Goal: Task Accomplishment & Management: Use online tool/utility

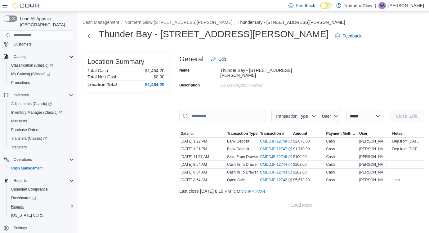
click at [15, 204] on span "Reports" at bounding box center [17, 206] width 13 height 5
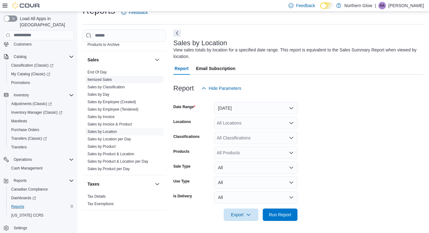
scroll to position [386, 0]
click at [100, 71] on link "End Of Day" at bounding box center [96, 72] width 19 height 4
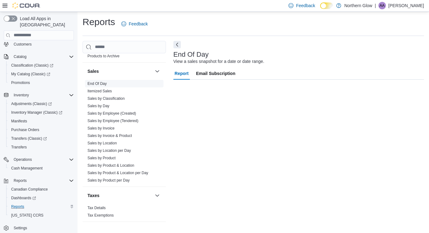
scroll to position [1, 0]
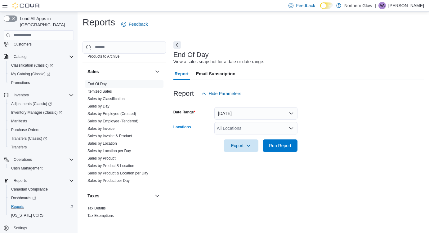
click at [239, 129] on div "All Locations" at bounding box center [255, 128] width 83 height 12
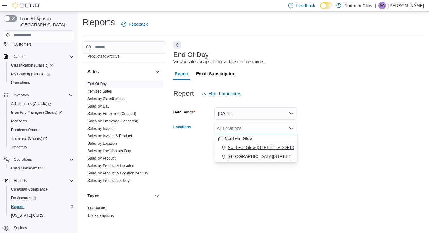
click at [259, 147] on span "Northern Glow [STREET_ADDRESS][PERSON_NAME]" at bounding box center [282, 147] width 108 height 6
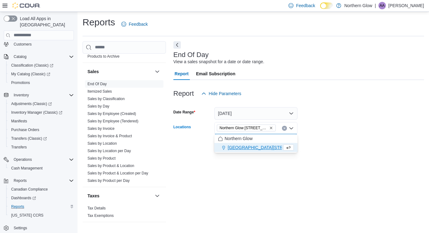
click at [340, 137] on div at bounding box center [298, 137] width 250 height 5
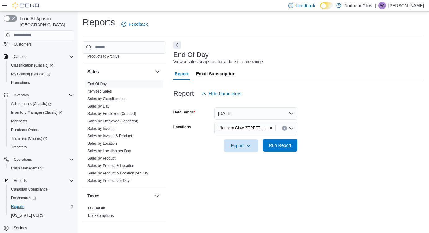
click at [272, 147] on span "Run Report" at bounding box center [280, 145] width 22 height 6
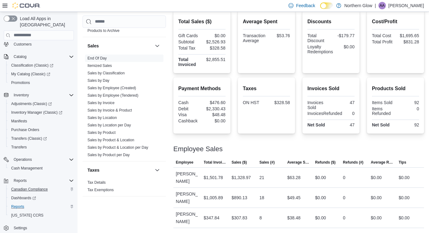
scroll to position [149, 0]
click at [18, 166] on span "Cash Management" at bounding box center [26, 168] width 31 height 5
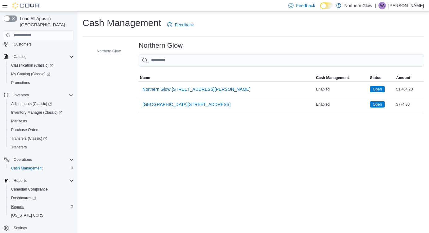
click at [20, 204] on span "Reports" at bounding box center [17, 206] width 13 height 5
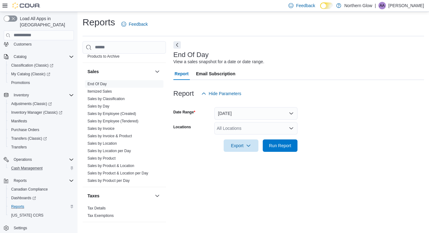
scroll to position [386, 0]
click at [237, 126] on div "All Locations" at bounding box center [255, 128] width 83 height 12
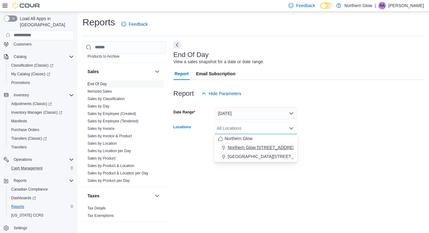
click at [260, 149] on span "Northern Glow [STREET_ADDRESS][PERSON_NAME]" at bounding box center [282, 147] width 108 height 6
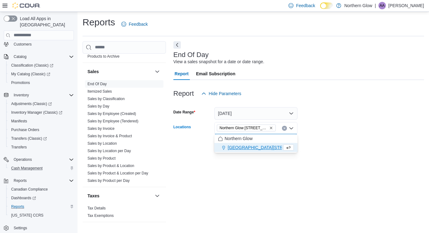
click at [318, 139] on div at bounding box center [298, 137] width 250 height 5
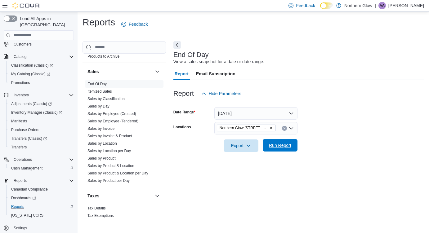
click at [284, 144] on span "Run Report" at bounding box center [280, 145] width 22 height 6
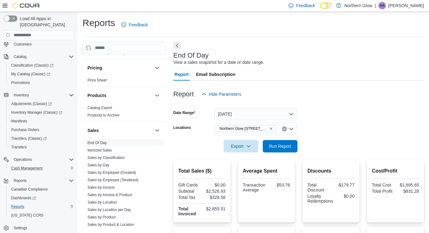
click at [284, 129] on icon "Clear input" at bounding box center [284, 129] width 2 height 2
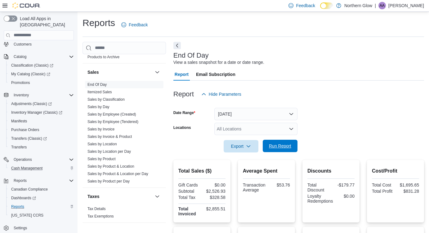
click at [273, 145] on span "Run Report" at bounding box center [280, 146] width 22 height 6
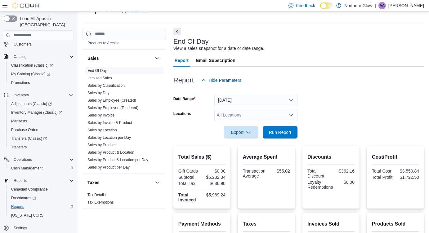
scroll to position [15, 0]
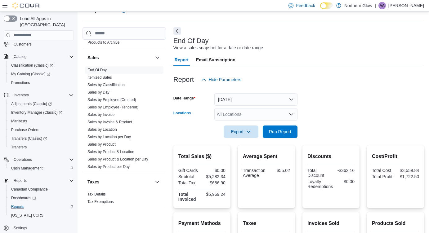
click at [250, 114] on div "All Locations" at bounding box center [255, 114] width 83 height 12
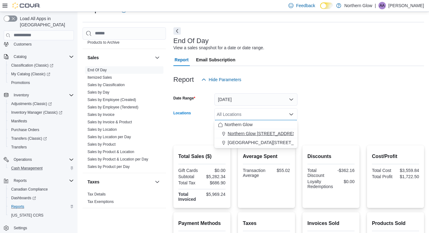
click at [239, 133] on span "Northern Glow [STREET_ADDRESS][PERSON_NAME]" at bounding box center [282, 134] width 108 height 6
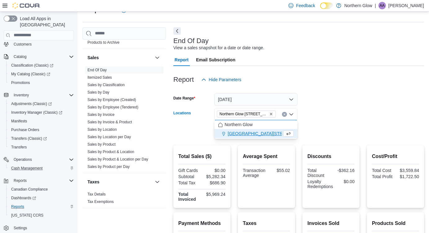
click at [315, 130] on form "Date Range [DATE] Locations [GEOGRAPHIC_DATA] [STREET_ADDRESS][PERSON_NAME] Sel…" at bounding box center [298, 112] width 250 height 52
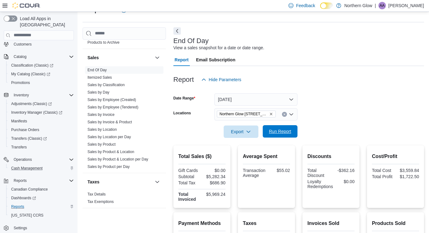
click at [275, 129] on span "Run Report" at bounding box center [280, 131] width 22 height 6
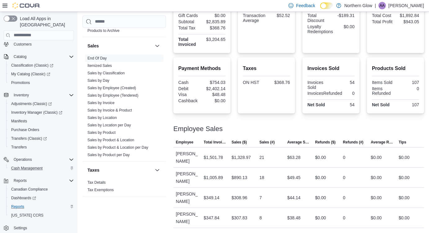
scroll to position [170, 0]
